Goal: Task Accomplishment & Management: Use online tool/utility

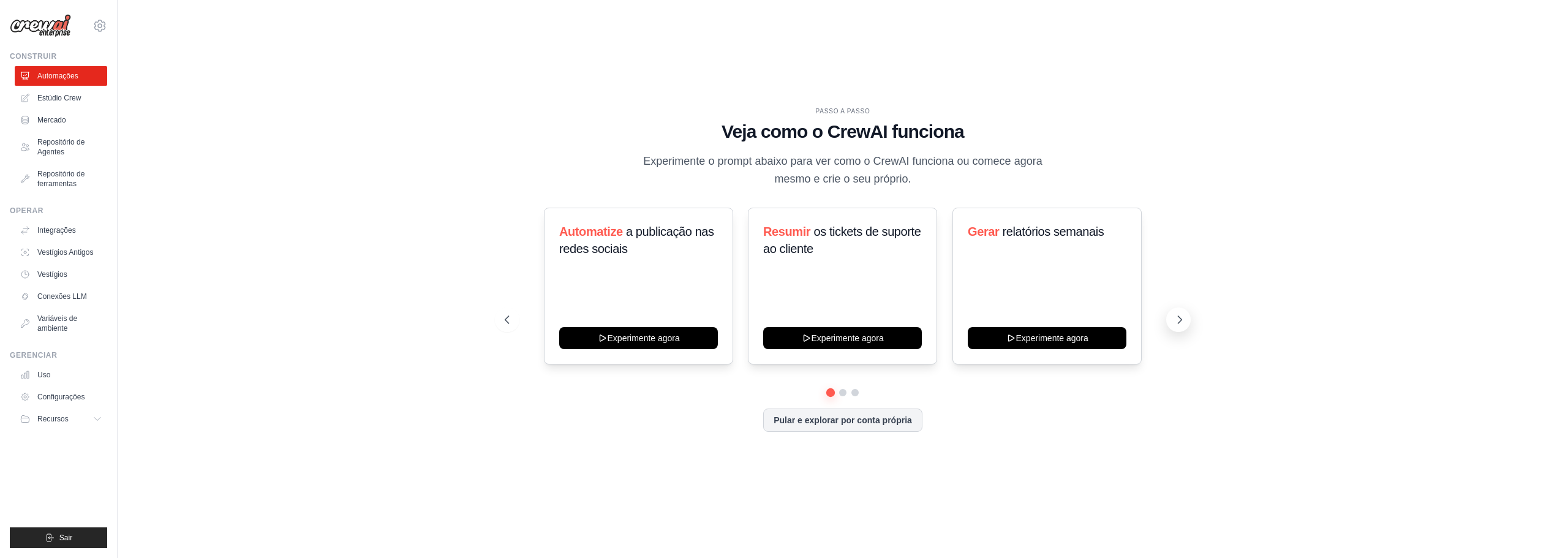
click at [1177, 322] on icon at bounding box center [1179, 319] width 13 height 13
click at [1181, 323] on icon at bounding box center [1179, 319] width 13 height 13
click at [511, 313] on button at bounding box center [507, 319] width 24 height 24
click at [1179, 321] on icon at bounding box center [1179, 319] width 13 height 13
click at [1171, 184] on div "PASSO A PASSO Veja como o CrewAI funciona Experimente o prompt abaixo para ver …" at bounding box center [843, 147] width 676 height 82
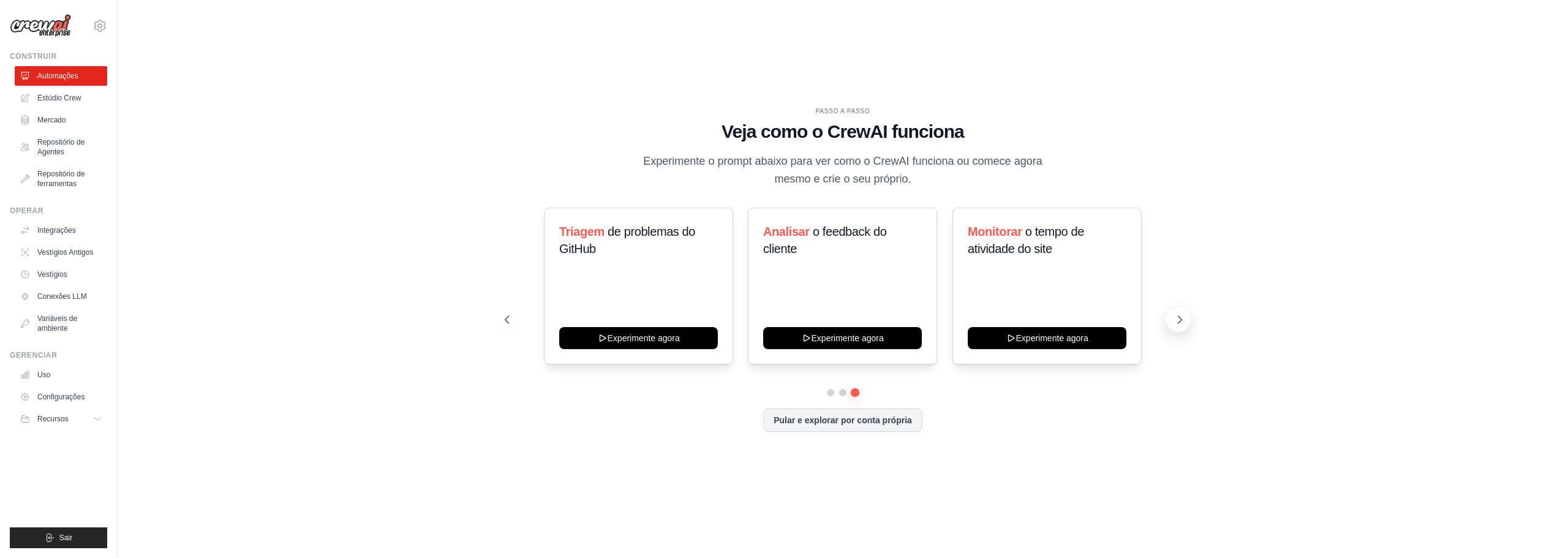
click at [1181, 315] on icon at bounding box center [1179, 319] width 13 height 13
click at [1178, 319] on icon at bounding box center [1179, 319] width 13 height 13
click at [1176, 312] on button at bounding box center [1178, 319] width 24 height 24
click at [249, 73] on div "PASSO A PASSO Veja como o CrewAI funciona Experimente o prompt abaixo para ver …" at bounding box center [843, 279] width 1411 height 534
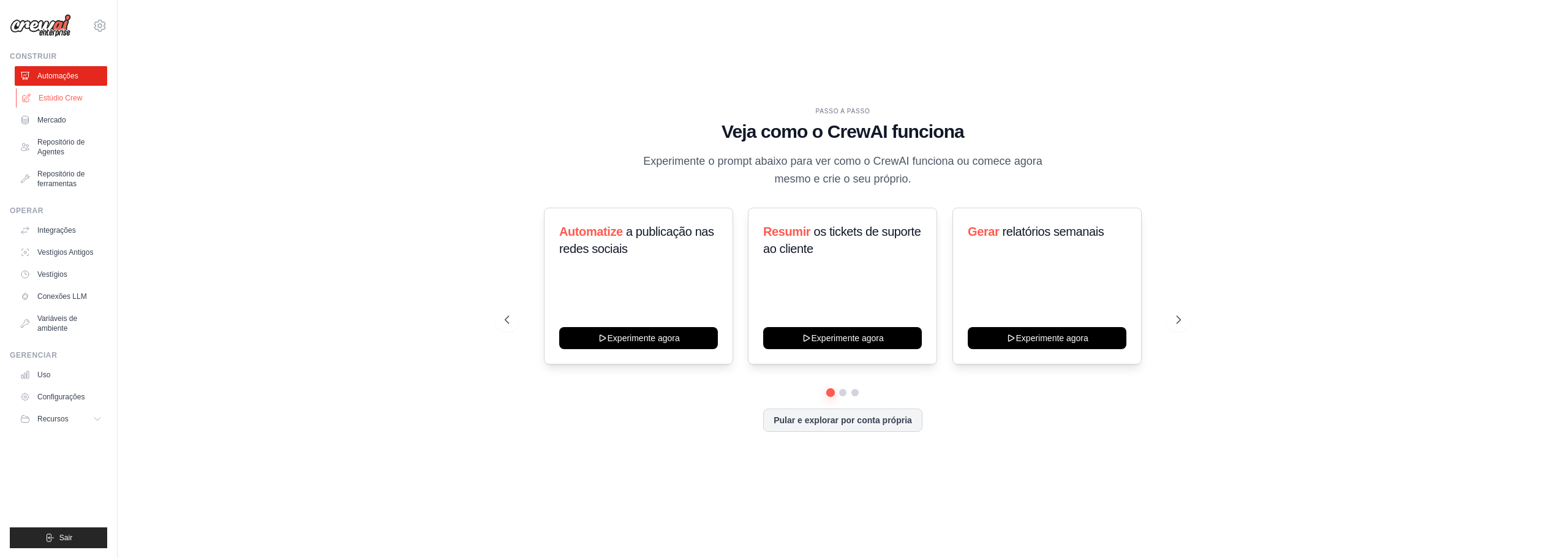
click at [37, 97] on link "Estúdio Crew" at bounding box center [62, 98] width 93 height 20
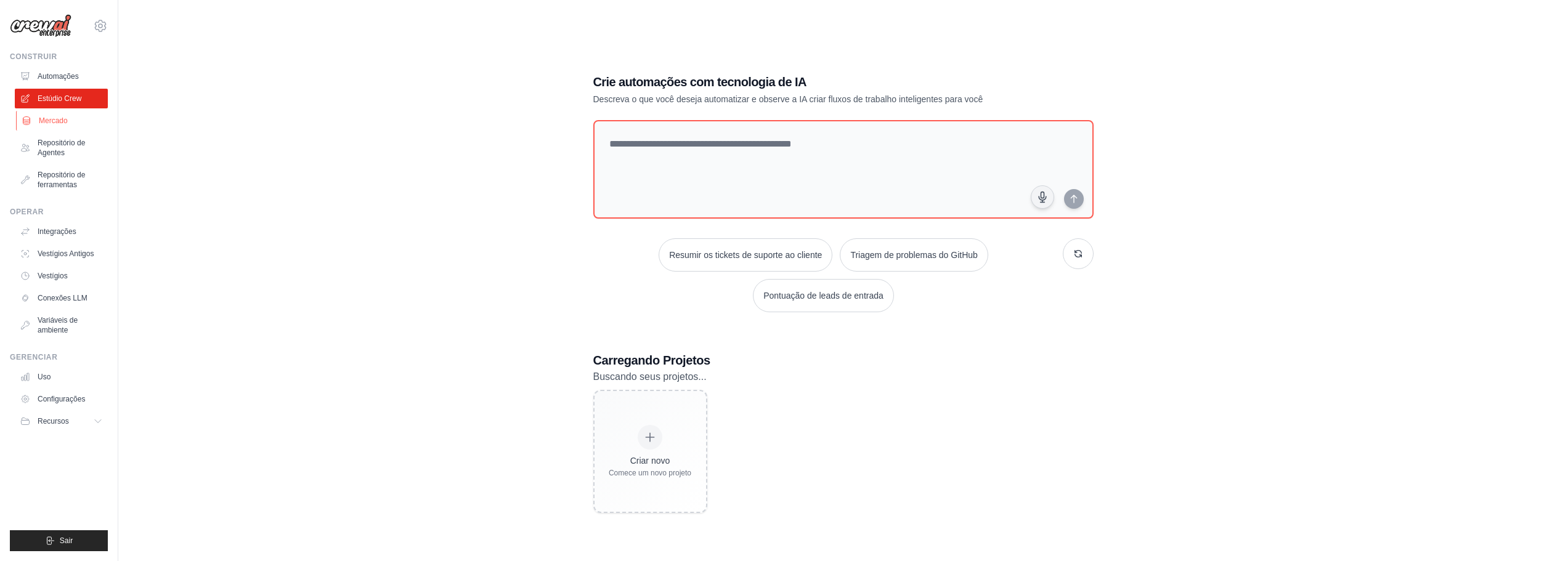
click at [51, 117] on font "Mercado" at bounding box center [53, 120] width 29 height 9
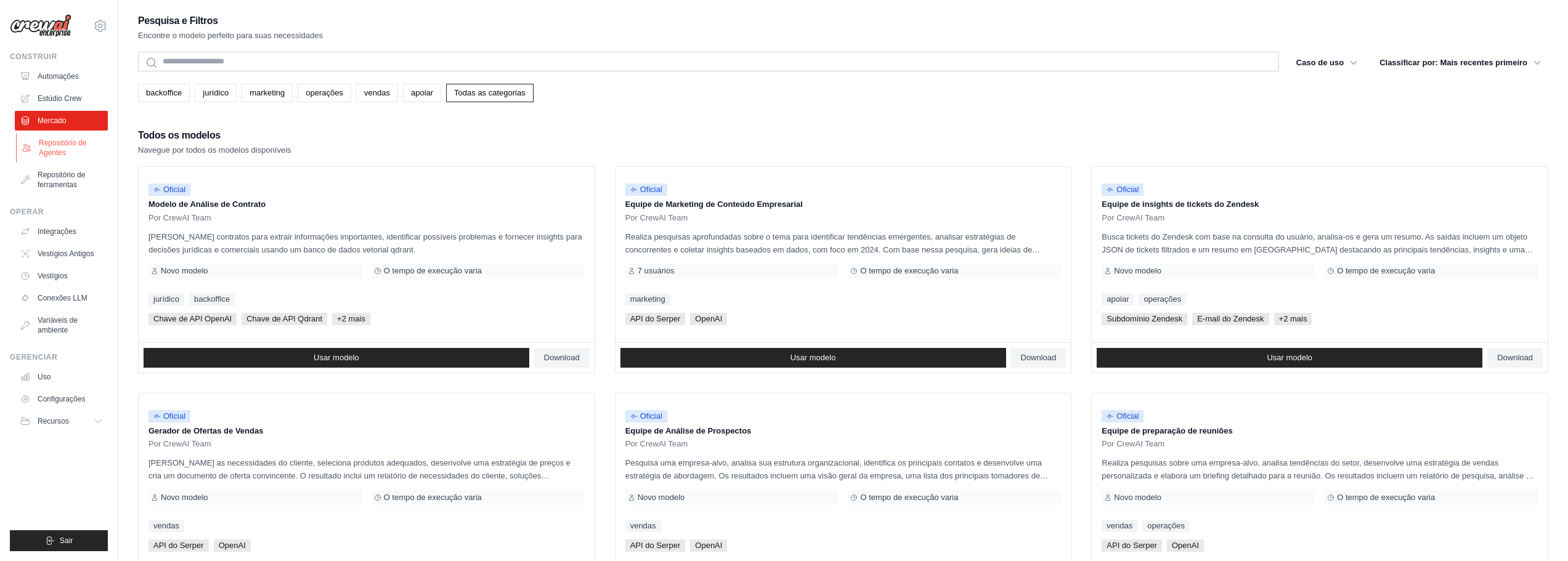
click at [64, 153] on font "Repositório de Agentes" at bounding box center [62, 148] width 47 height 19
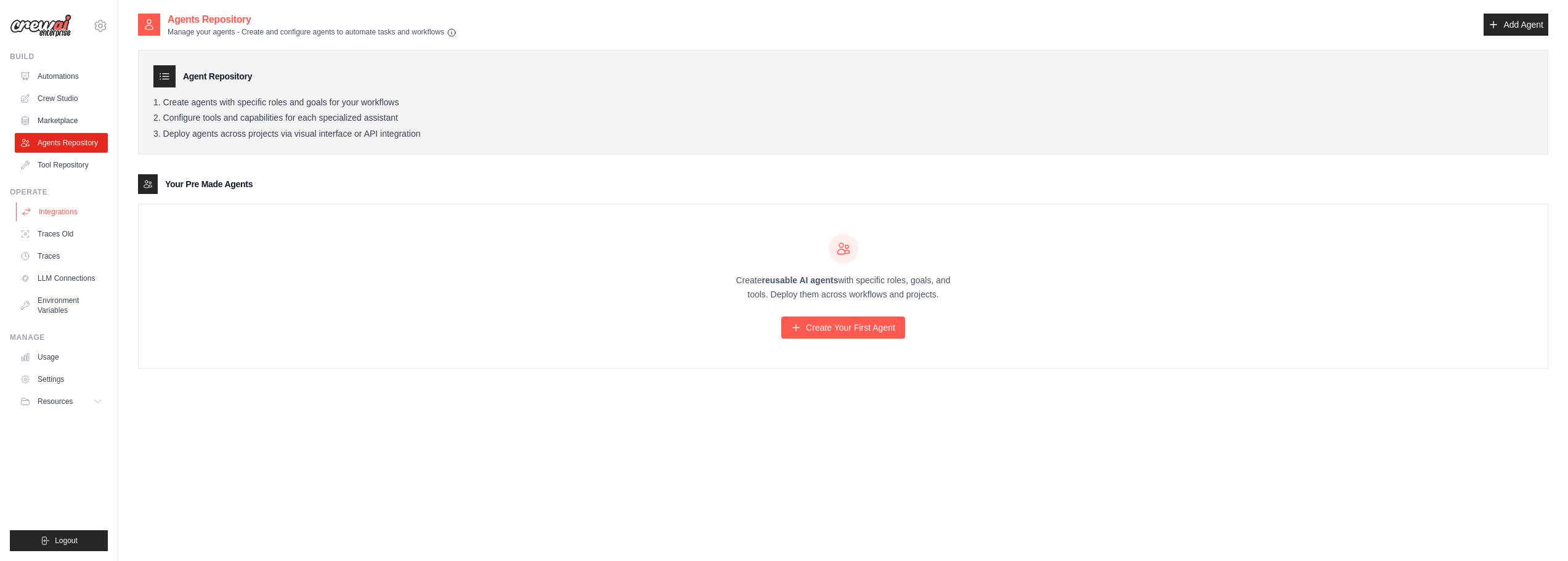
click at [71, 213] on link "Integrations" at bounding box center [63, 212] width 93 height 20
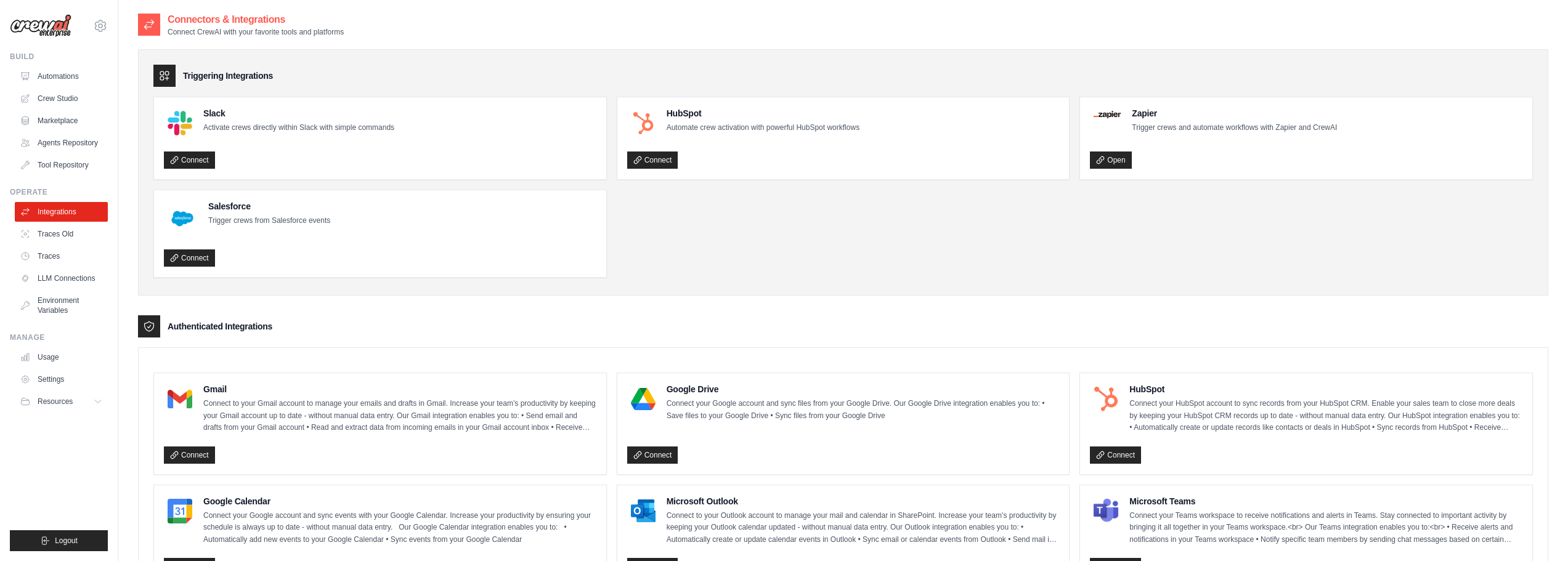
click at [939, 51] on div "Triggering Integrations Slack Activate crews directly within Slack with simple …" at bounding box center [843, 172] width 1410 height 246
click at [63, 461] on ul "Build Automations Crew Studio Marketplace Agents Repository GitHub" at bounding box center [59, 301] width 98 height 499
click at [66, 72] on link "Automations" at bounding box center [63, 76] width 93 height 20
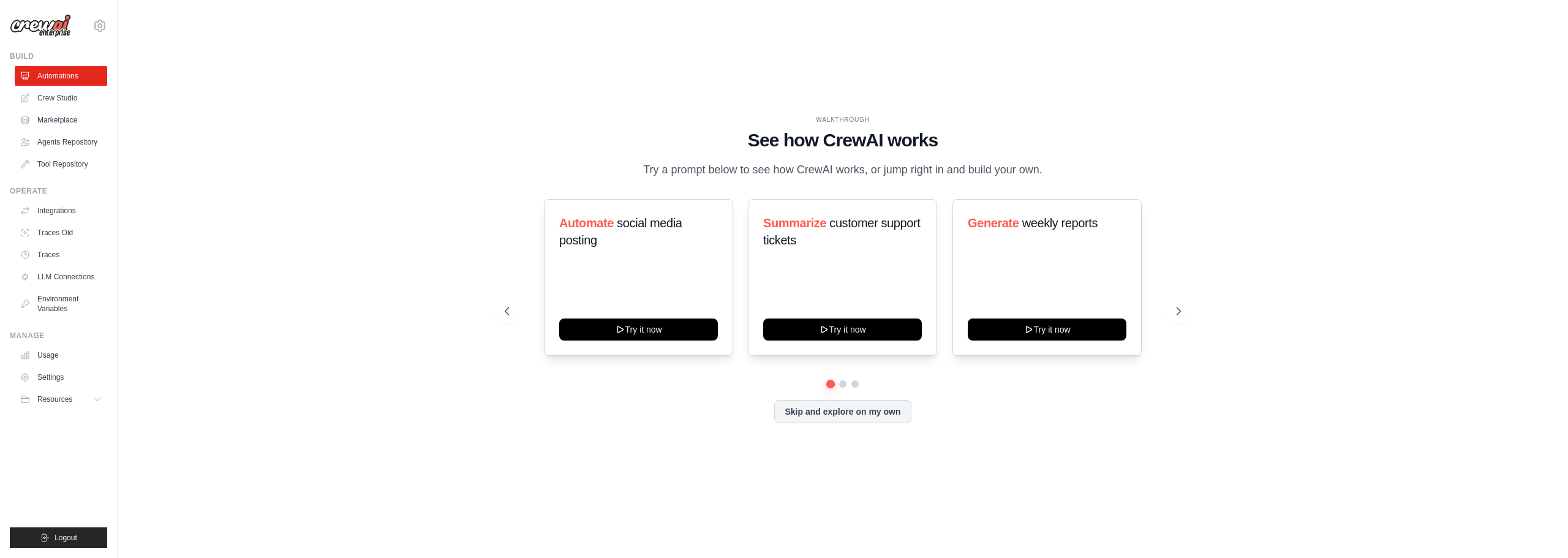
click at [337, 173] on div "WALKTHROUGH See how CrewAI works Try a prompt below to see how CrewAI works, or…" at bounding box center [843, 279] width 1411 height 534
click at [1372, 162] on div "WALKTHROUGH See how CrewAI works Try a prompt below to see how CrewAI works, or…" at bounding box center [843, 279] width 1411 height 534
click at [61, 98] on link "Crew Studio" at bounding box center [62, 98] width 93 height 20
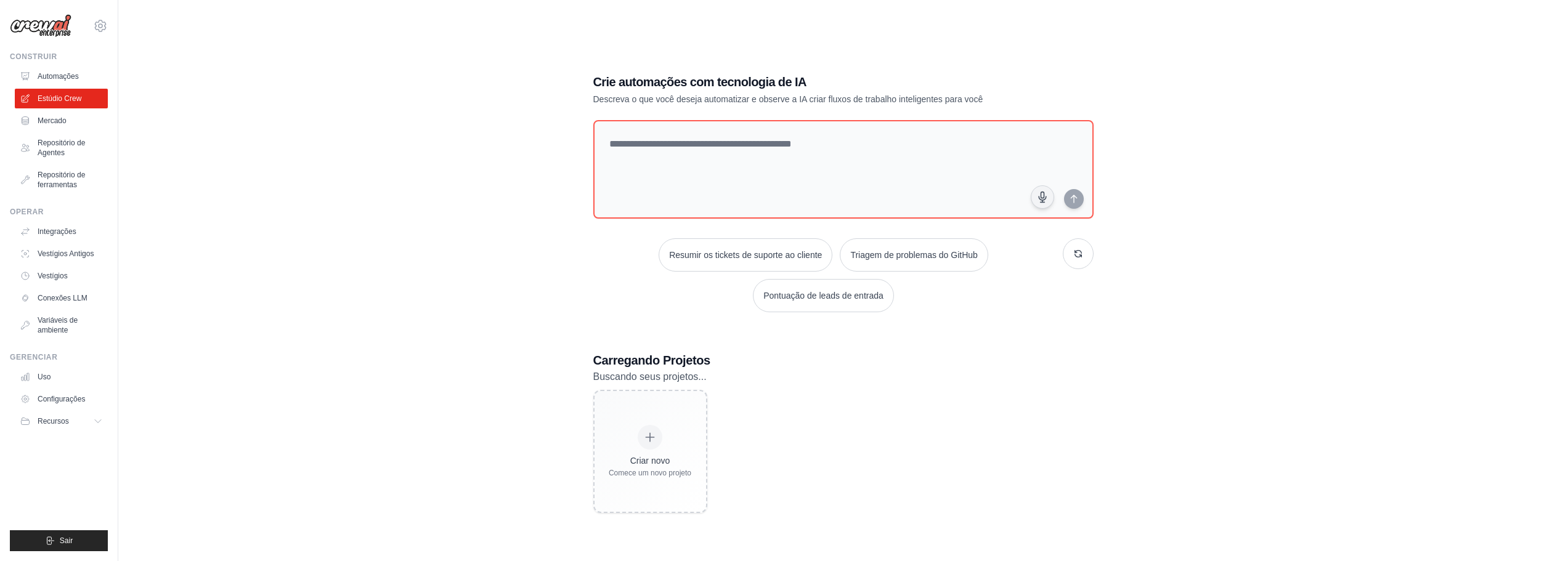
click at [355, 175] on div "Crie automações com tecnologia de IA Descreva o que você deseja automatizar e o…" at bounding box center [843, 293] width 1410 height 561
click at [750, 167] on textarea at bounding box center [842, 169] width 505 height 100
click at [307, 128] on div "Crie automações com tecnologia de IA Descreva o que você deseja automatizar e o…" at bounding box center [843, 293] width 1410 height 561
